Goal: Entertainment & Leisure: Browse casually

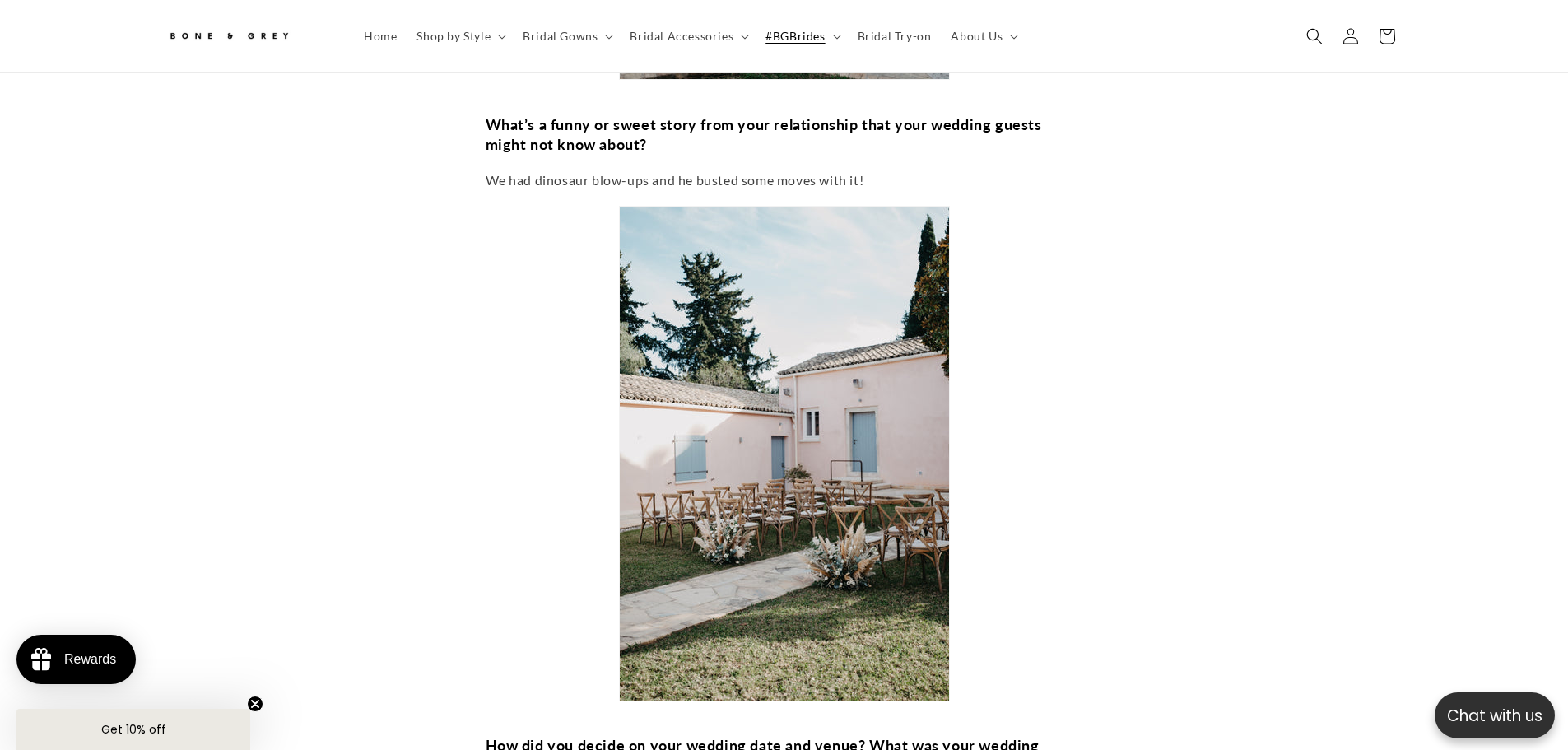
scroll to position [3531, 0]
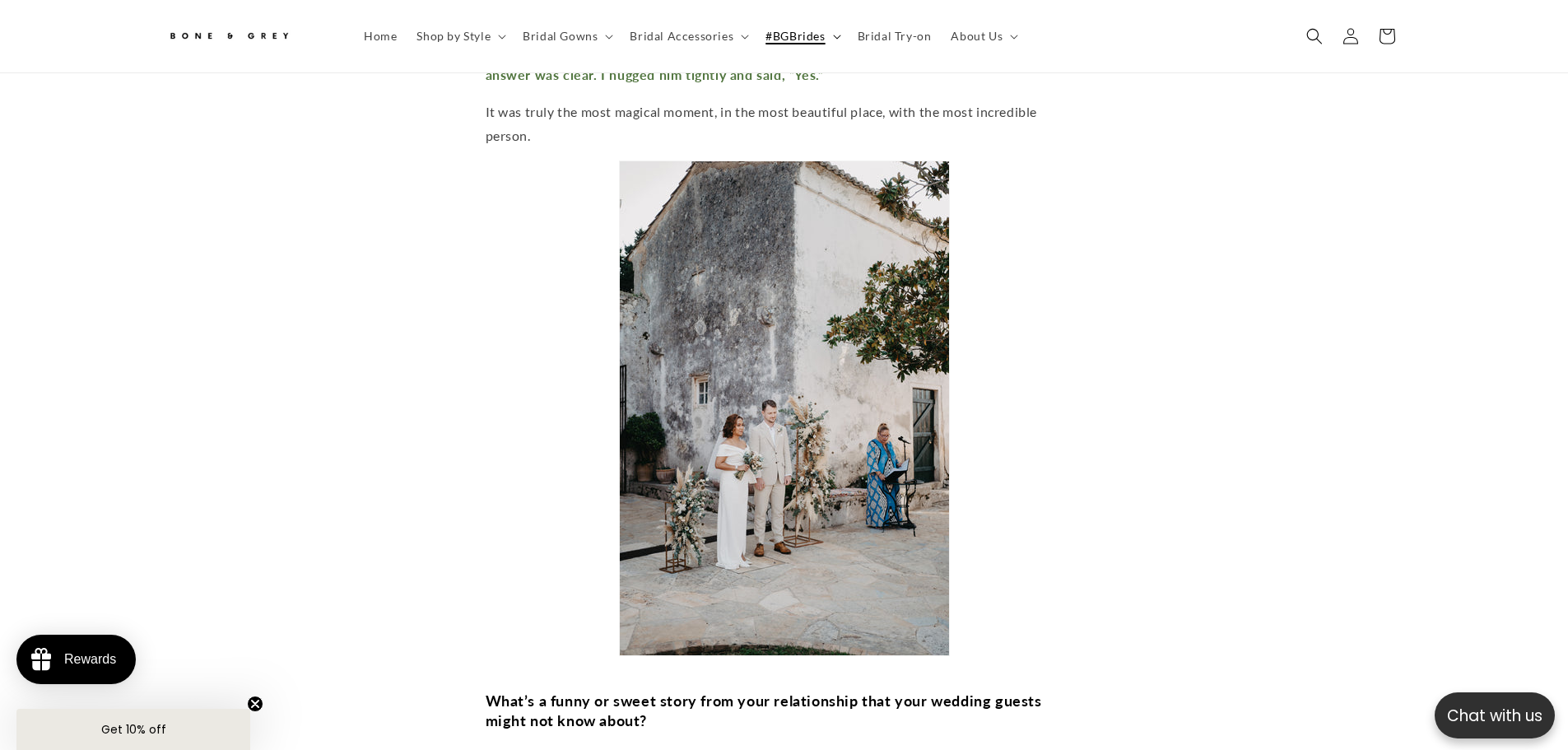
click at [792, 34] on span "#BGBrides" at bounding box center [795, 36] width 60 height 15
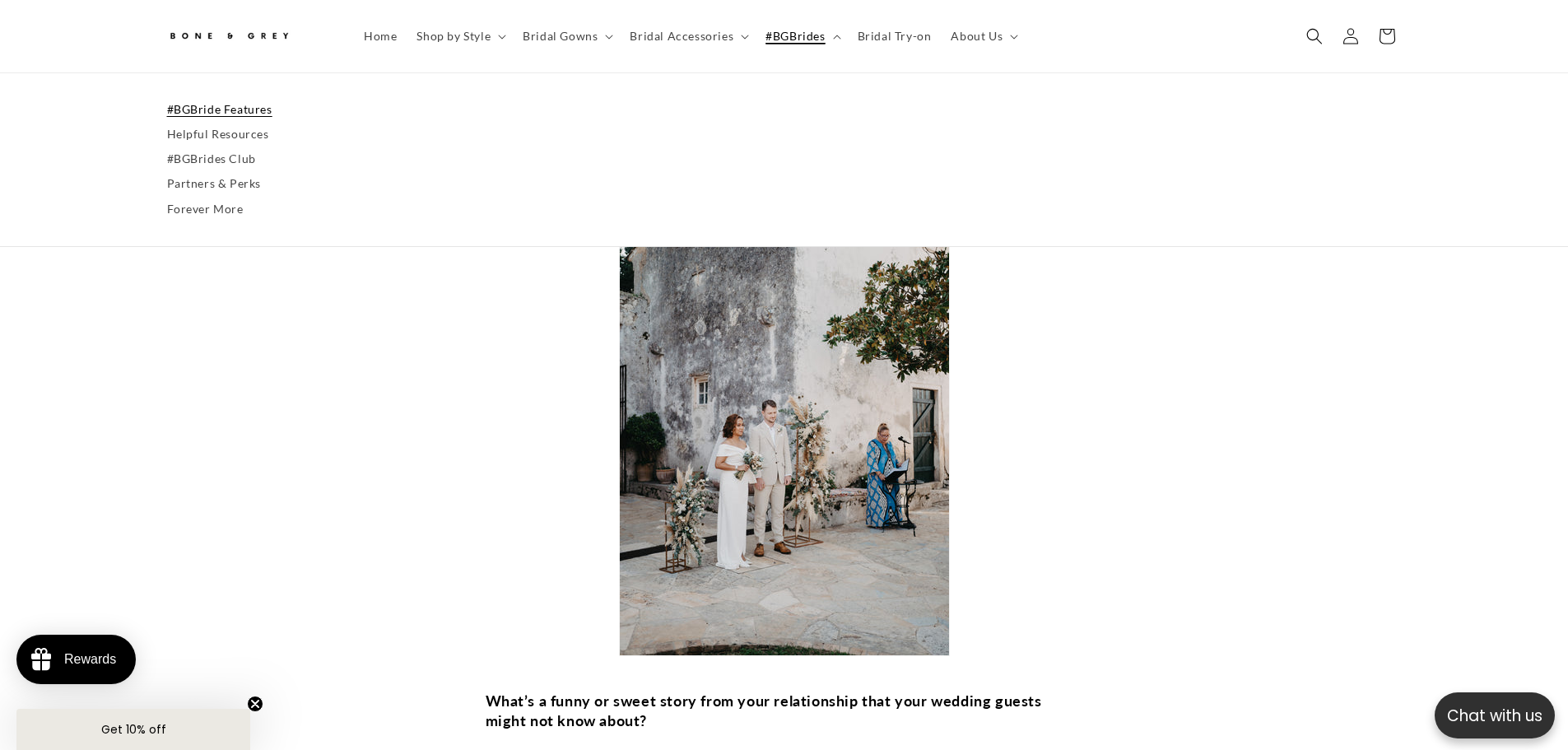
click at [188, 116] on link "#BGBride Features" at bounding box center [785, 110] width 1235 height 25
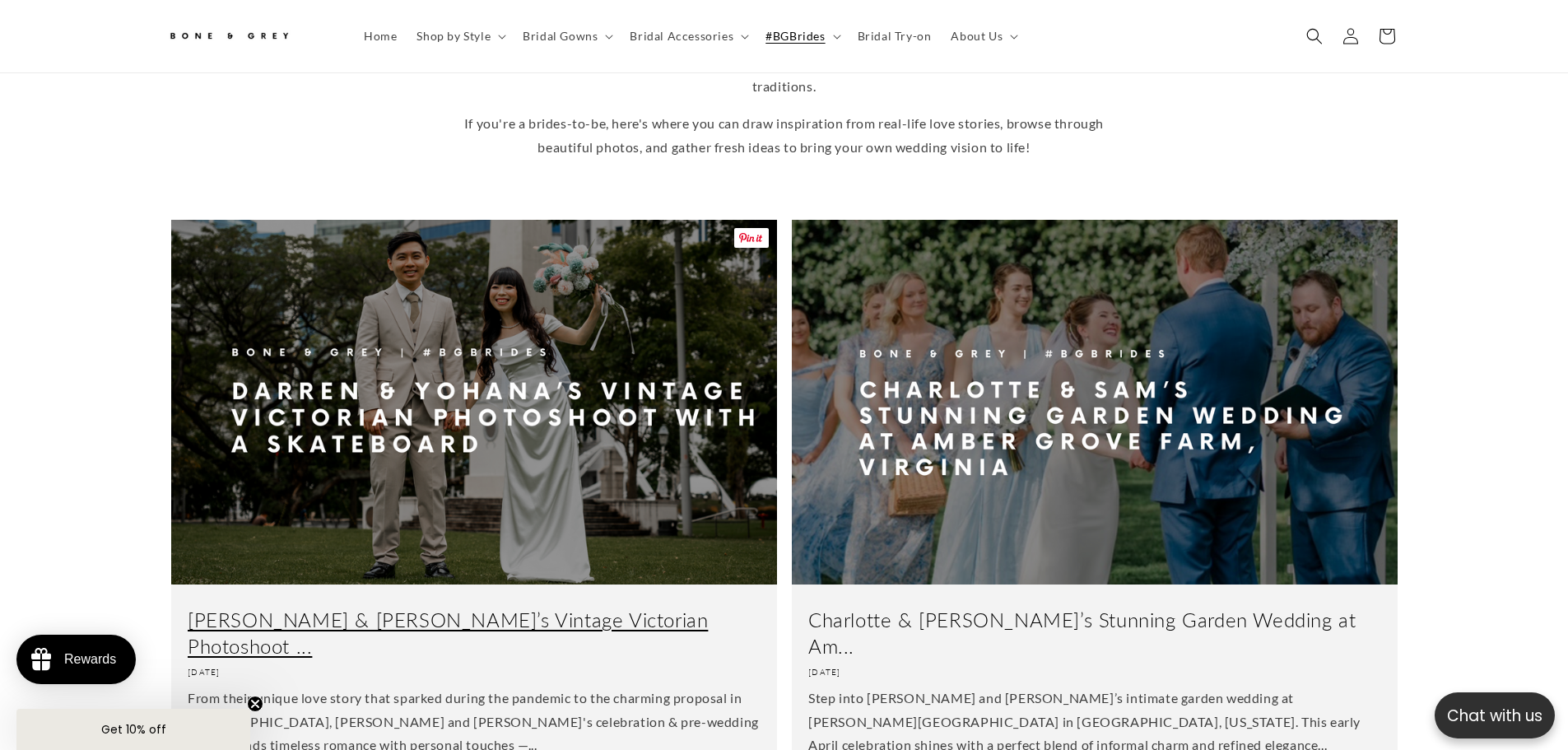
scroll to position [485, 0]
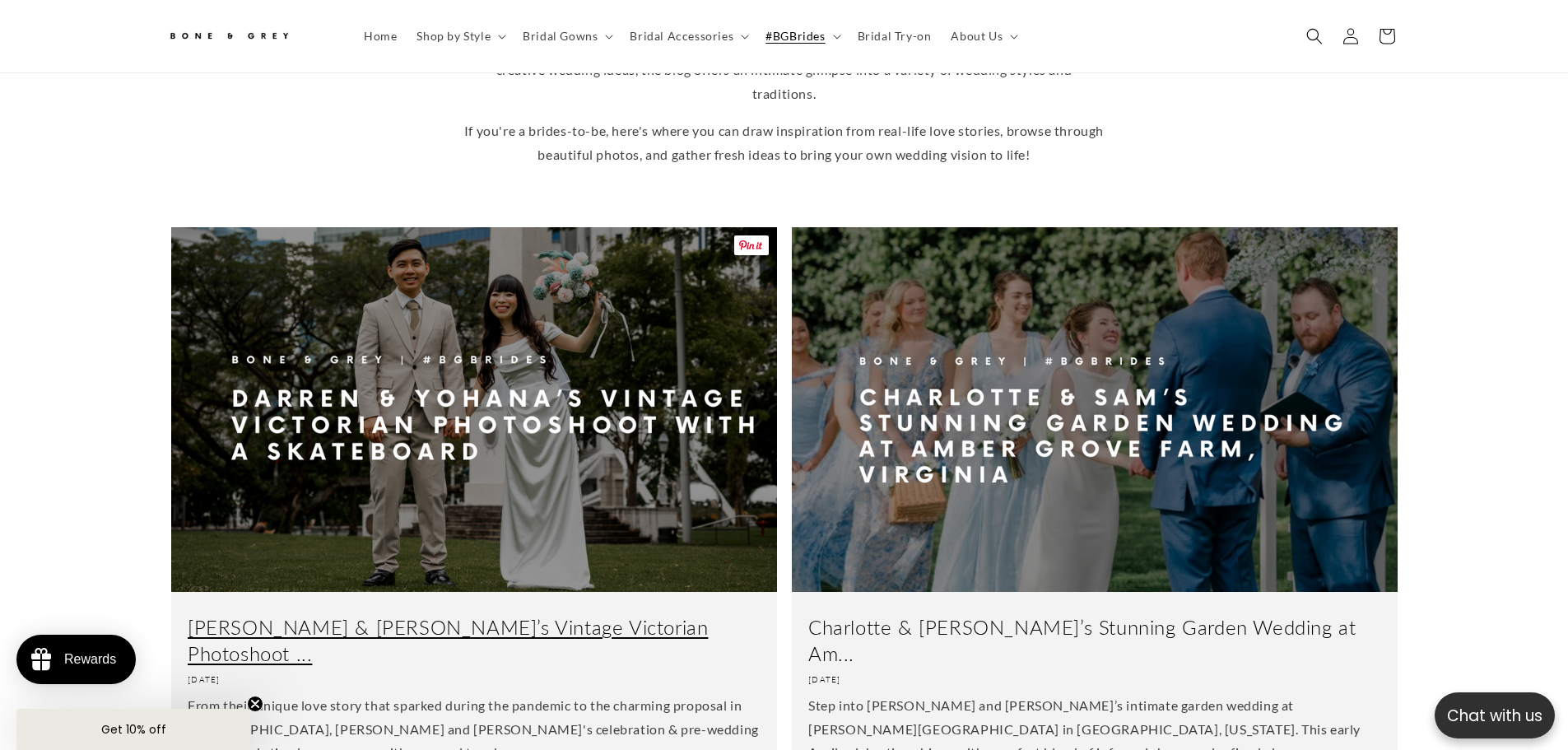
click at [496, 615] on link "Darren & Yohana’s Vintage Victorian Photoshoot ..." at bounding box center [473, 640] width 573 height 51
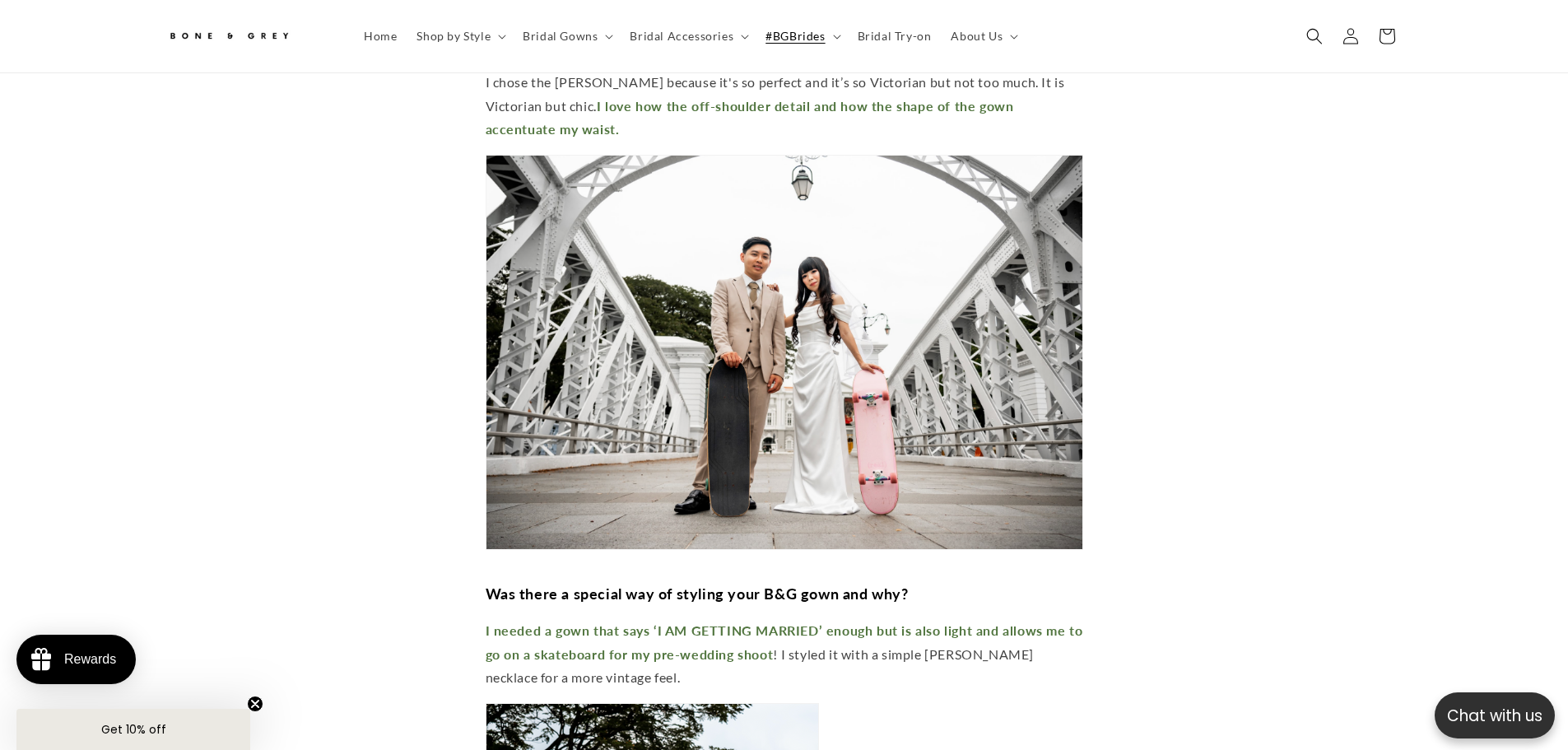
scroll to position [6249, 0]
